Goal: Contribute content: Add original content to the website for others to see

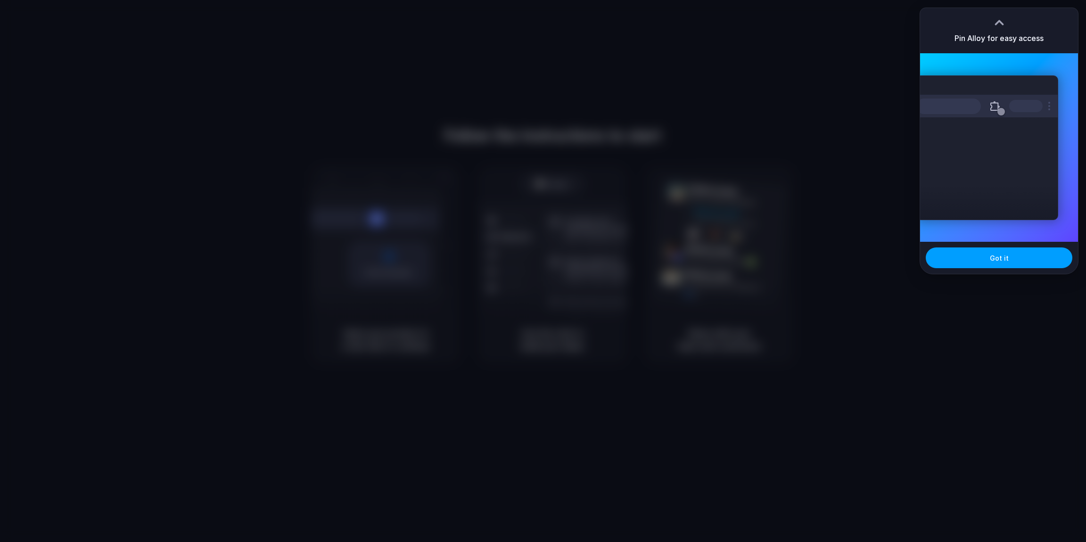
click at [987, 254] on button "Got it" at bounding box center [998, 257] width 147 height 21
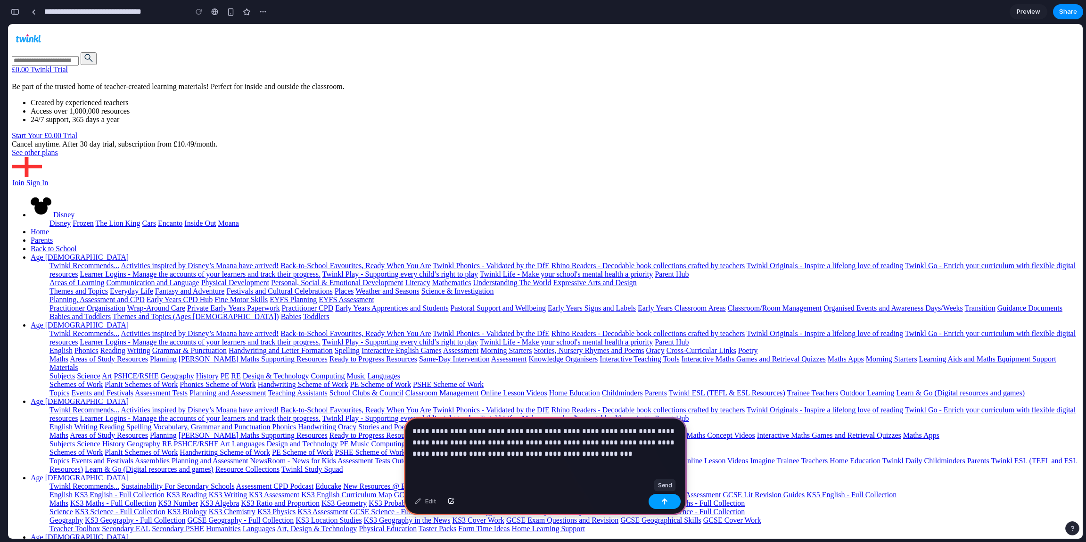
click at [657, 501] on button "button" at bounding box center [664, 501] width 32 height 15
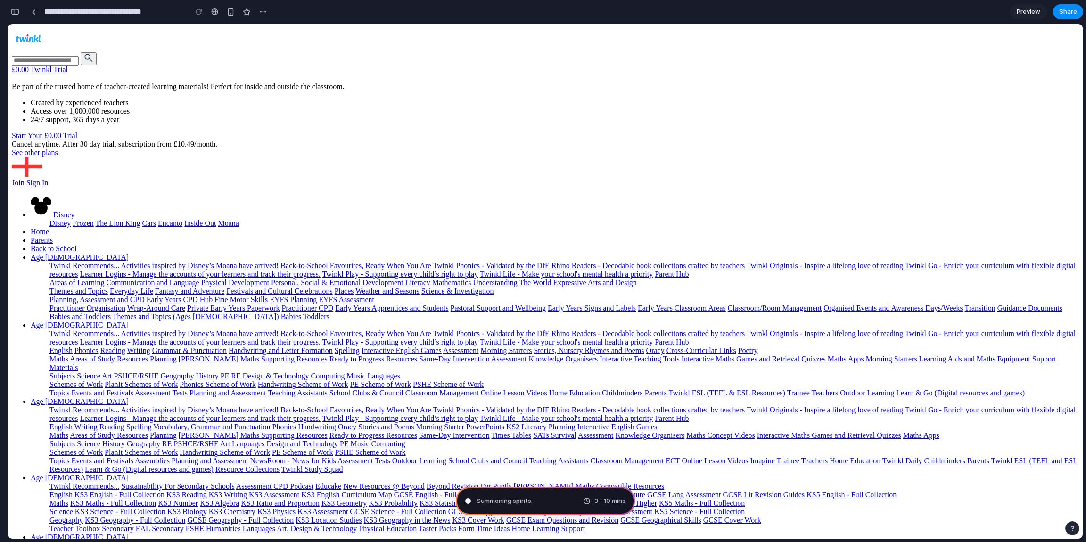
type input "**********"
